Goal: Task Accomplishment & Management: Complete application form

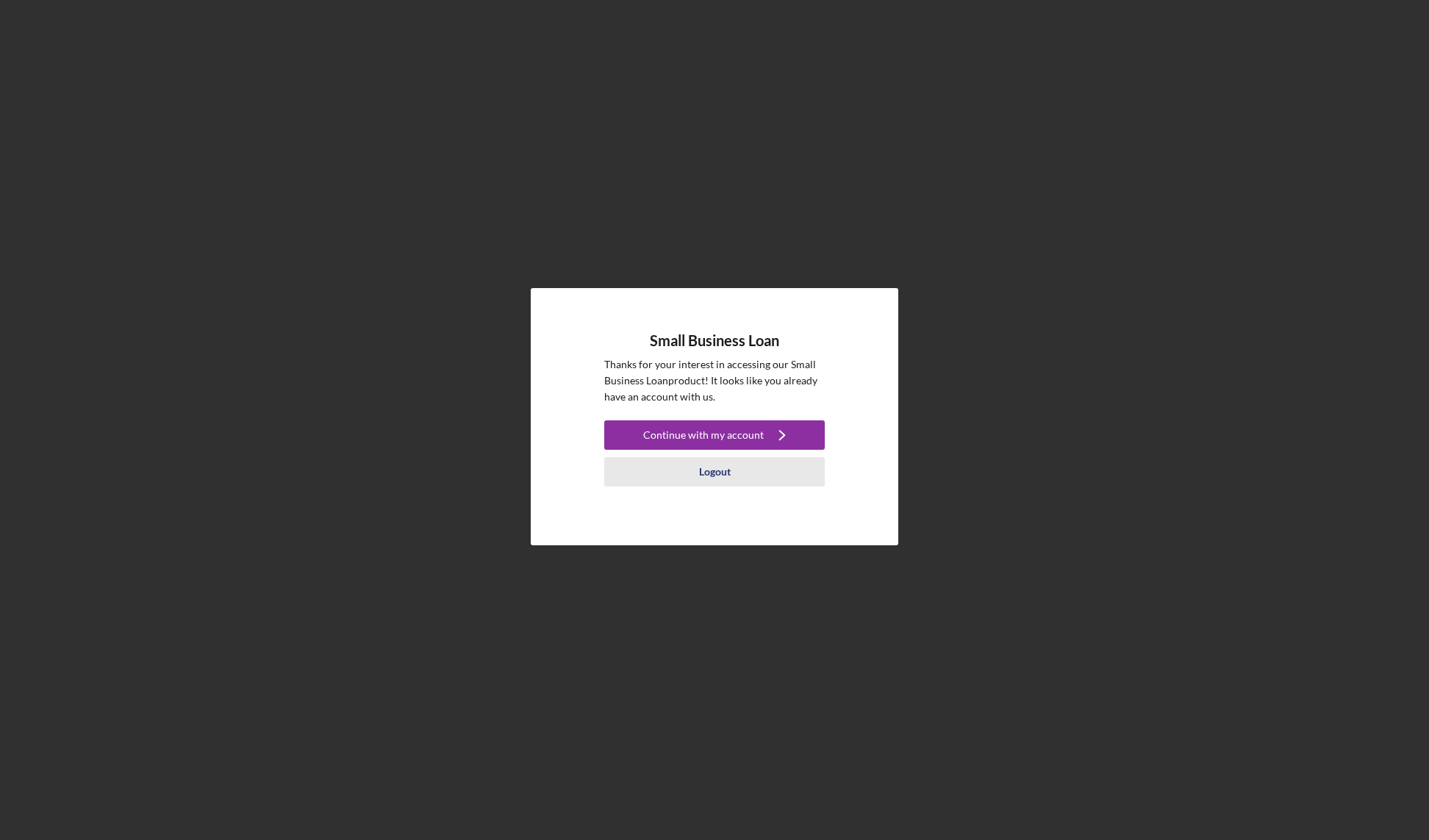
click at [718, 468] on div "Logout" at bounding box center [714, 472] width 31 height 29
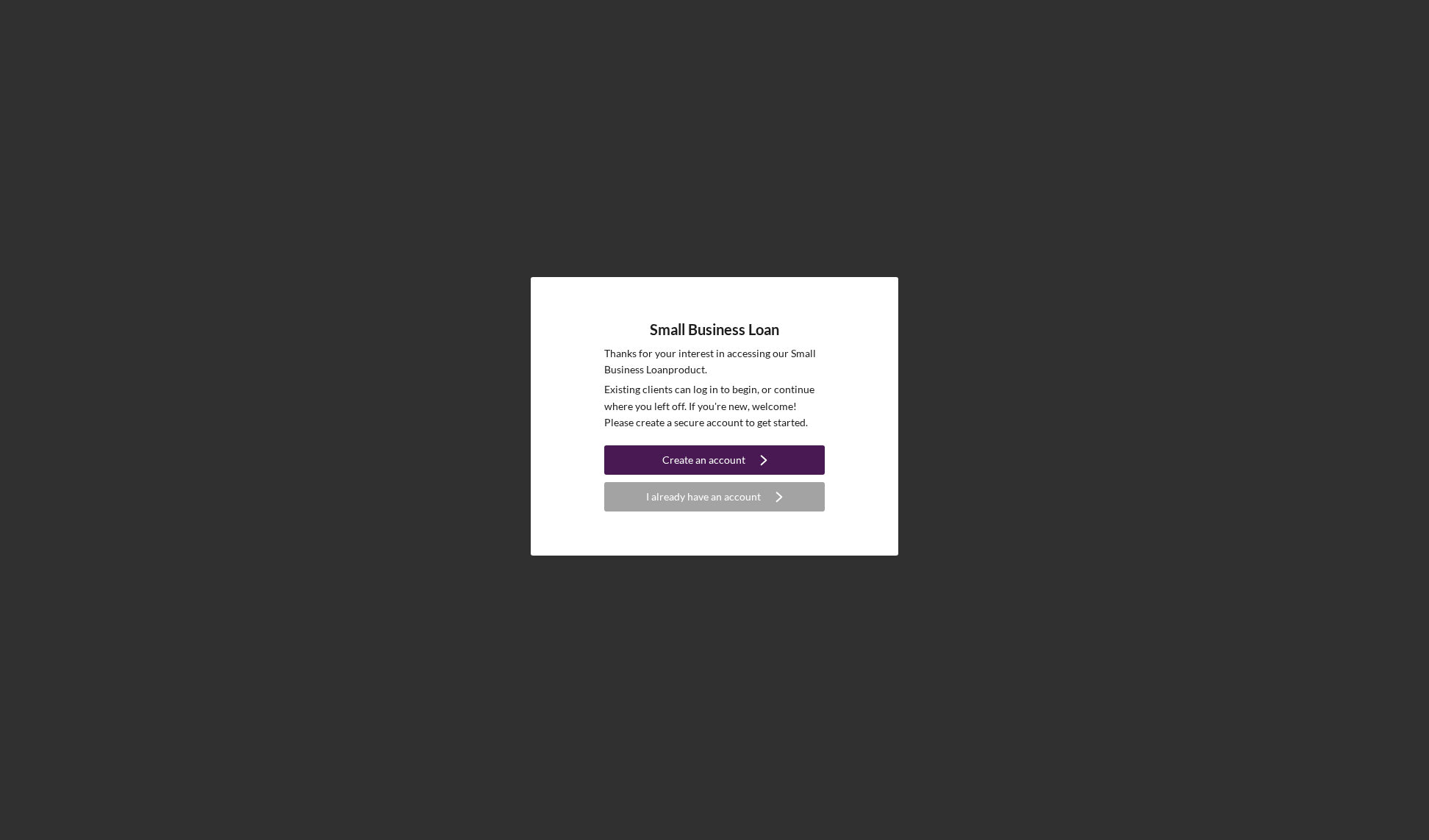
click at [702, 460] on div "Create an account" at bounding box center [704, 460] width 83 height 29
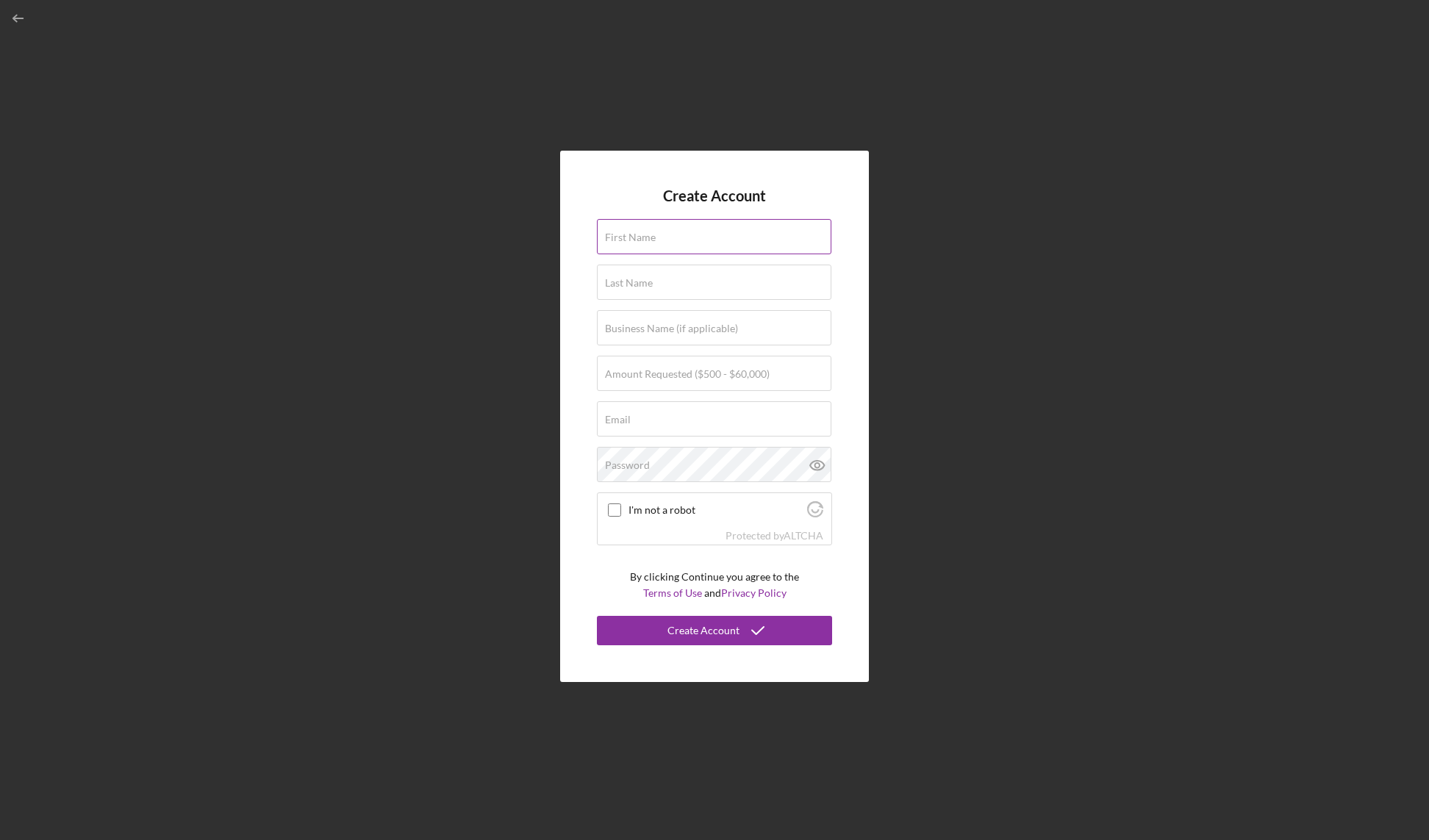
click at [649, 238] on label "First Name" at bounding box center [630, 237] width 51 height 12
click at [649, 238] on input "First Name" at bounding box center [714, 236] width 235 height 36
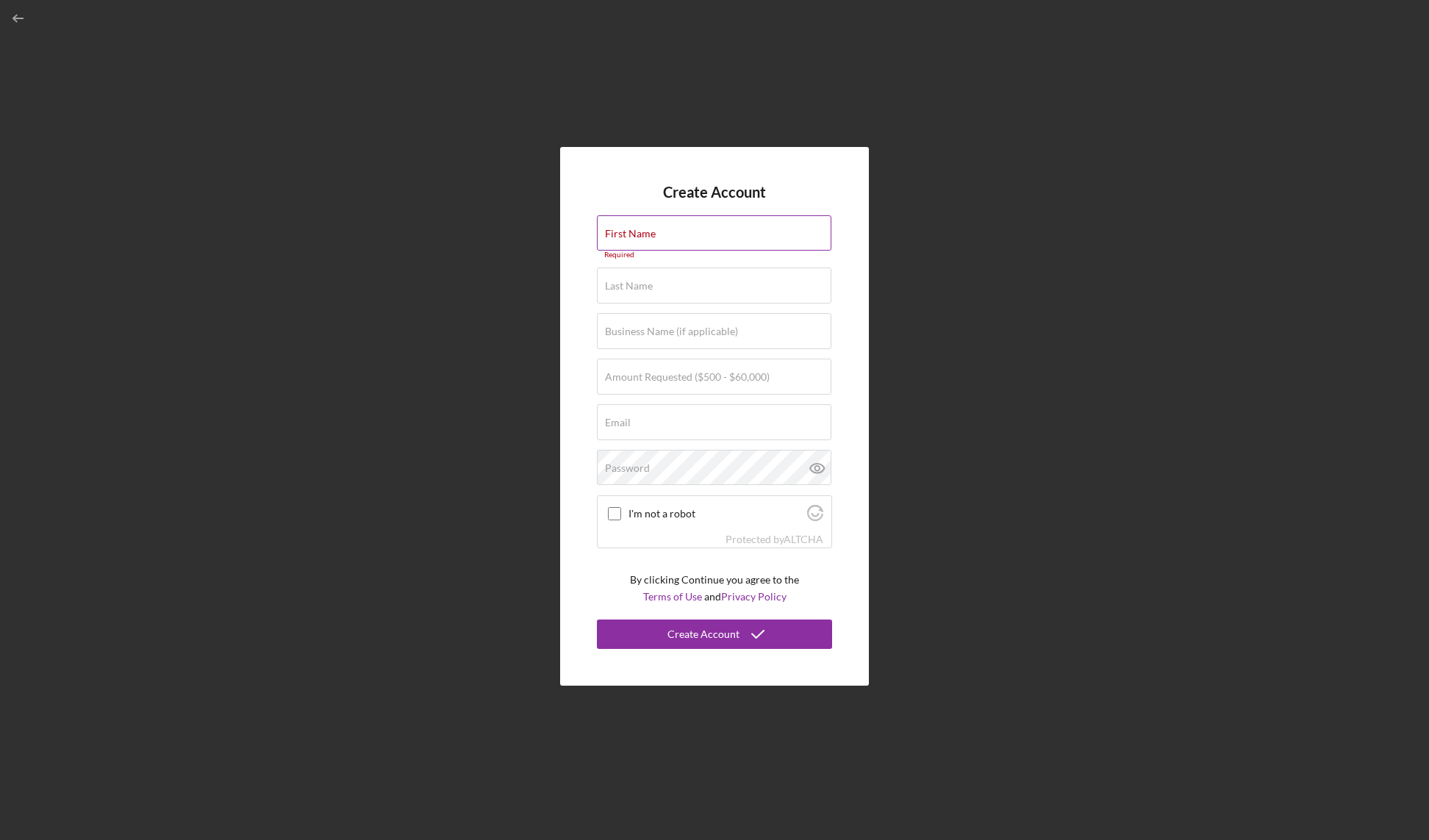
click at [660, 229] on div "First Name Required" at bounding box center [714, 237] width 236 height 44
click at [659, 232] on input "First Name" at bounding box center [714, 233] width 235 height 36
type input "[PERSON_NAME]"
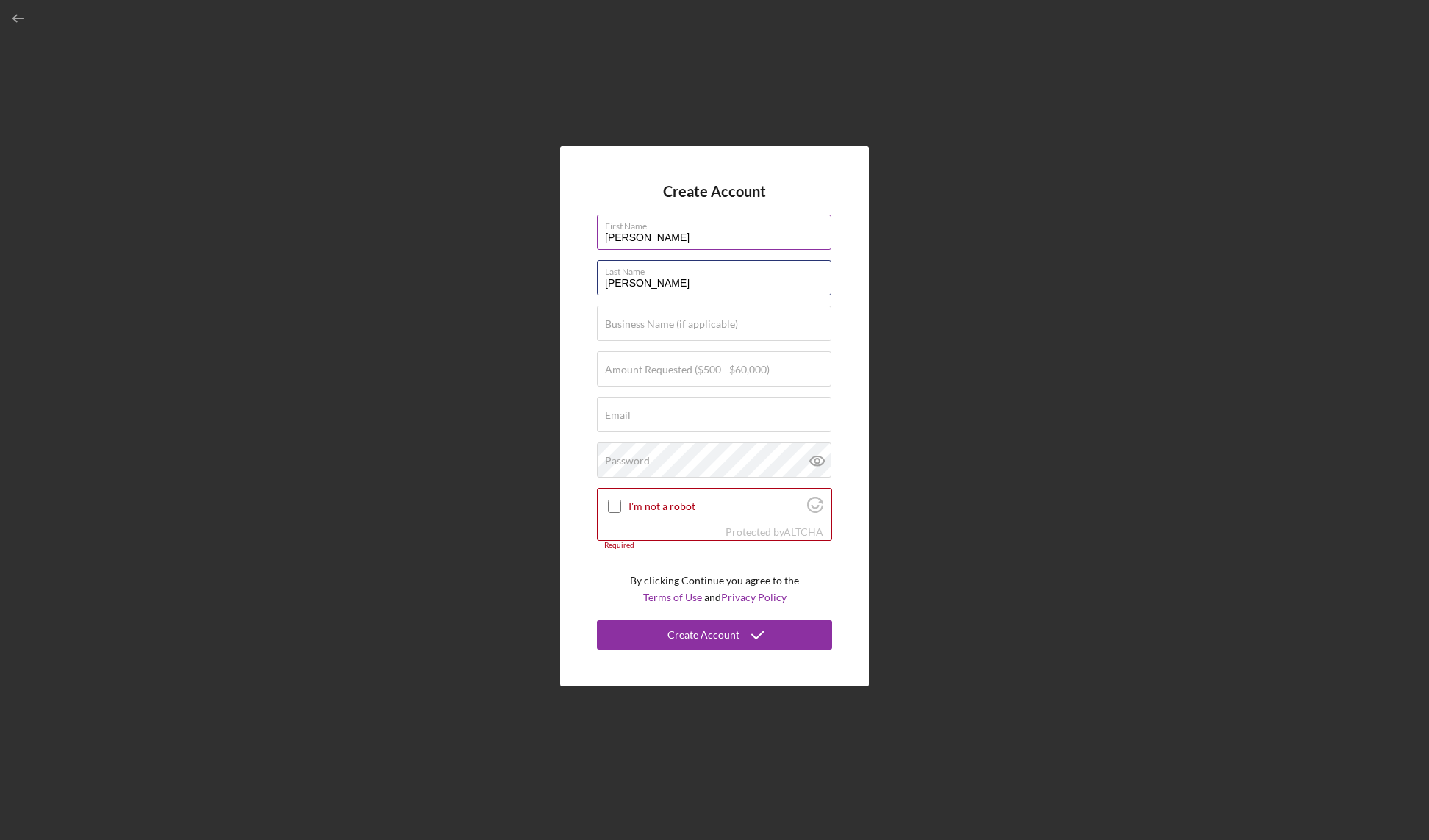
type input "[PERSON_NAME]"
type input "Rehoboth International"
type input "$60,000"
type input "E"
type input "[PERSON_NAME][EMAIL_ADDRESS][DOMAIN_NAME]"
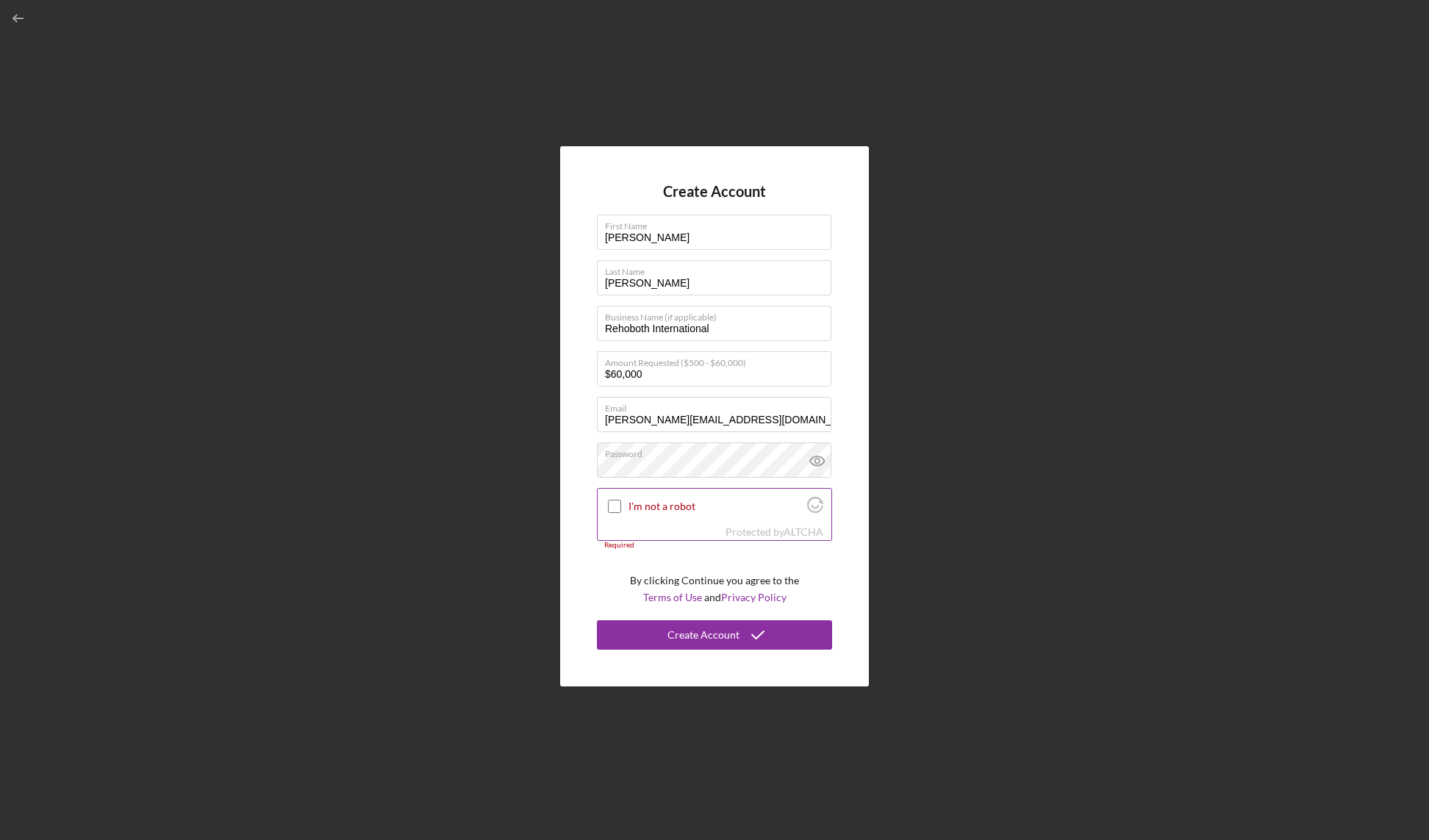
click at [620, 504] on input "I'm not a robot" at bounding box center [614, 506] width 13 height 13
checkbox input "true"
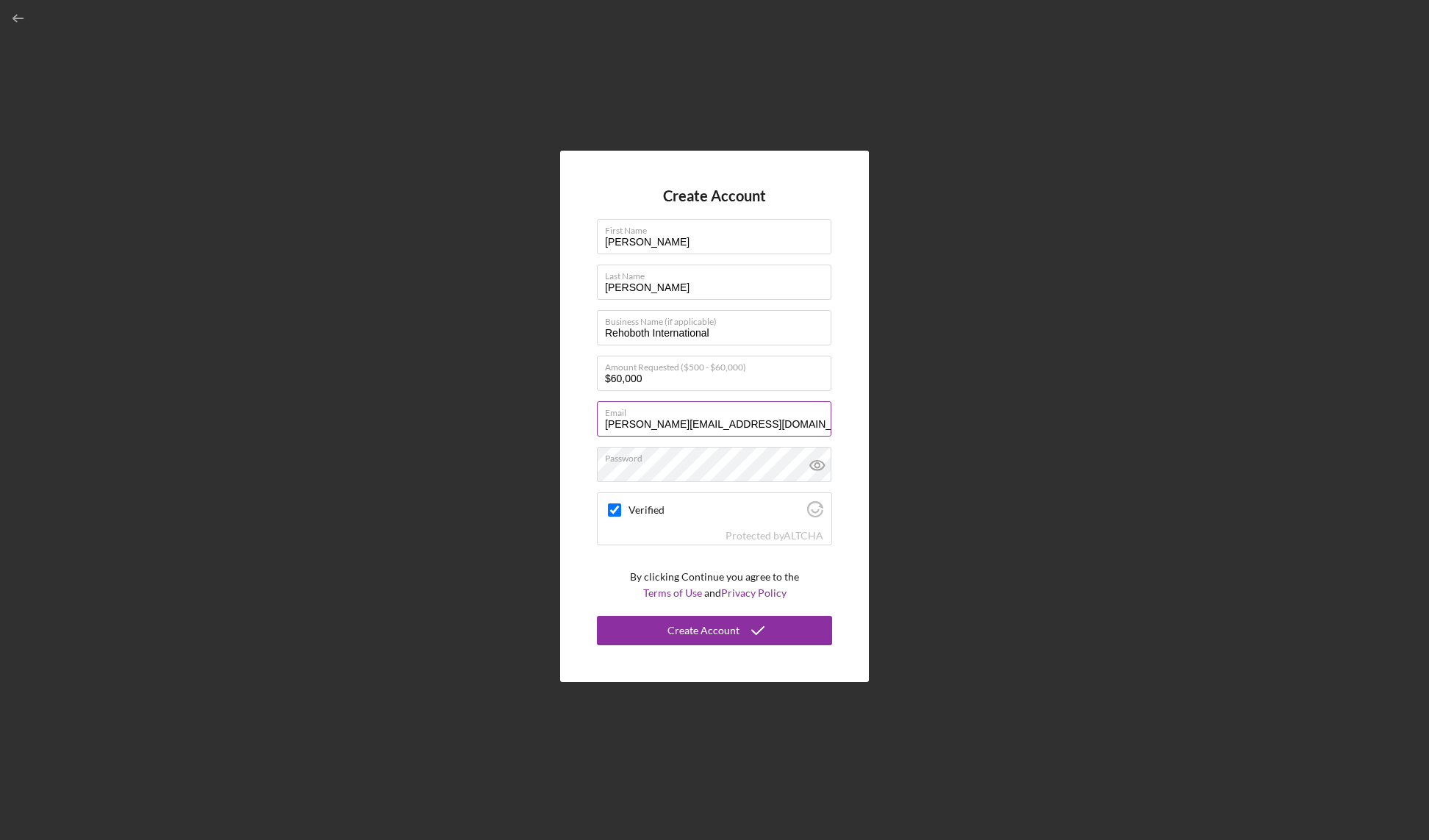
click at [619, 423] on input "[PERSON_NAME][EMAIL_ADDRESS][DOMAIN_NAME]" at bounding box center [714, 418] width 235 height 36
drag, startPoint x: 610, startPoint y: 423, endPoint x: 590, endPoint y: 420, distance: 20.2
click at [590, 420] on div "Create Account First Name [PERSON_NAME] Last Name [PERSON_NAME] Business Name (…" at bounding box center [714, 417] width 308 height 532
type input "[PERSON_NAME][EMAIL_ADDRESS][DOMAIN_NAME]"
click at [848, 423] on div "Create Account First Name [PERSON_NAME] Last Name [PERSON_NAME] Business Name (…" at bounding box center [714, 417] width 308 height 532
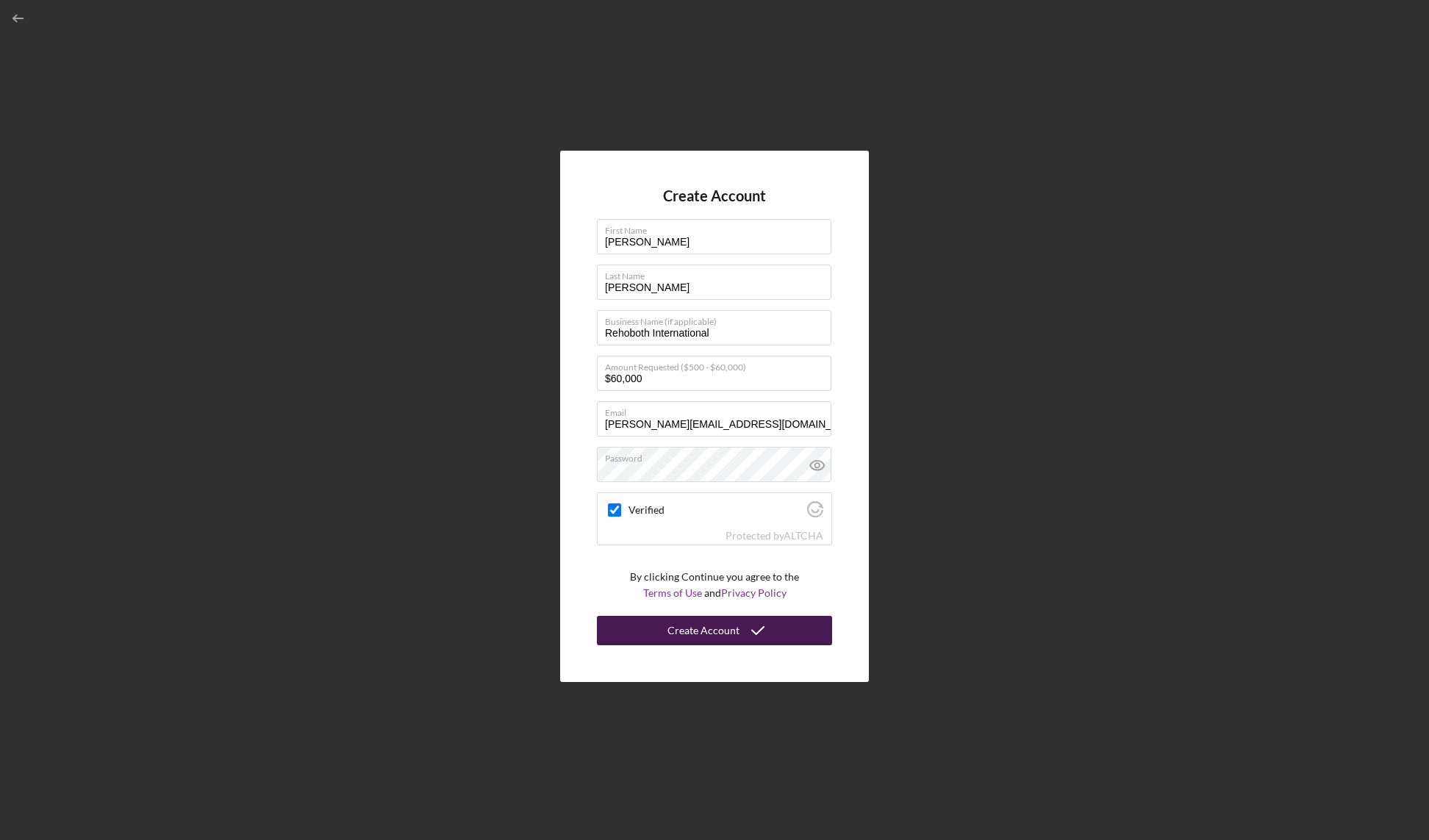
click at [748, 627] on icon "submit" at bounding box center [758, 630] width 36 height 36
